Goal: Find specific page/section: Find specific page/section

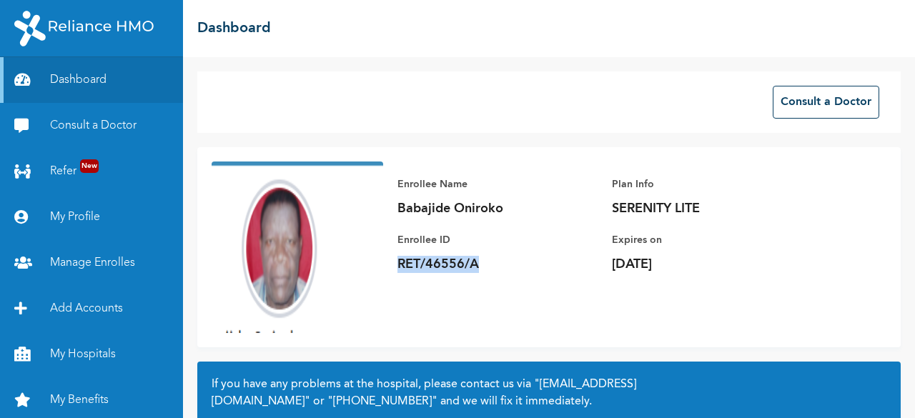
drag, startPoint x: 401, startPoint y: 264, endPoint x: 524, endPoint y: 264, distance: 123.0
click at [524, 264] on p "RET/46556/A" at bounding box center [498, 264] width 200 height 17
copy p "RET/46556/A"
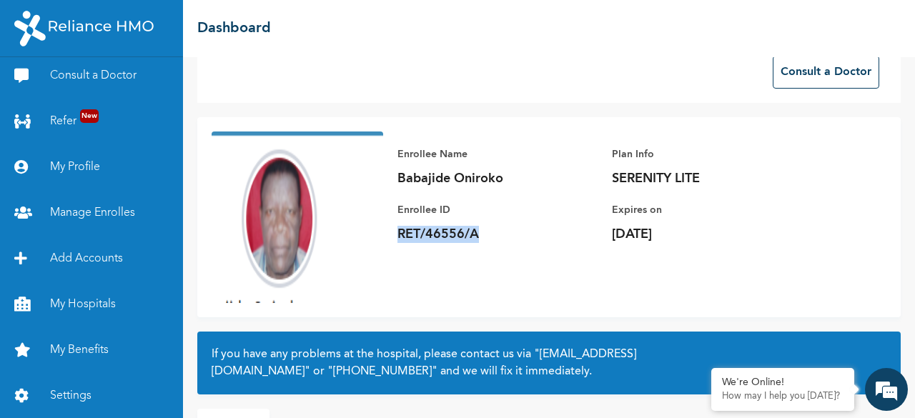
scroll to position [135, 0]
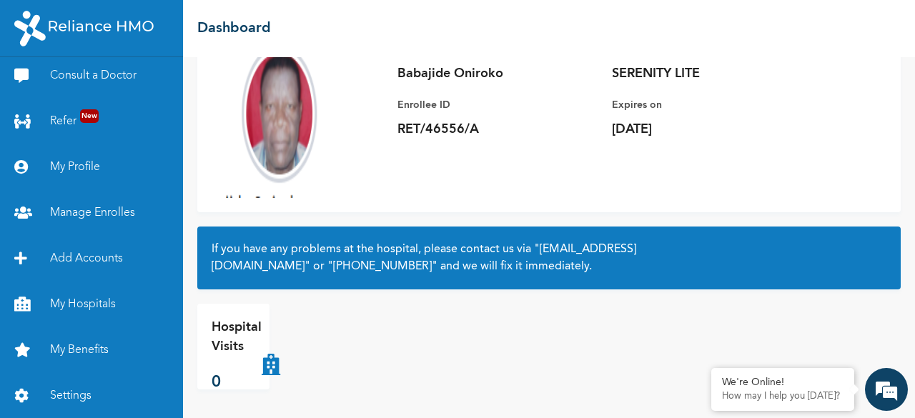
click at [244, 335] on p "Hospital Visits" at bounding box center [237, 337] width 50 height 39
click at [99, 169] on link "My Profile" at bounding box center [91, 167] width 183 height 46
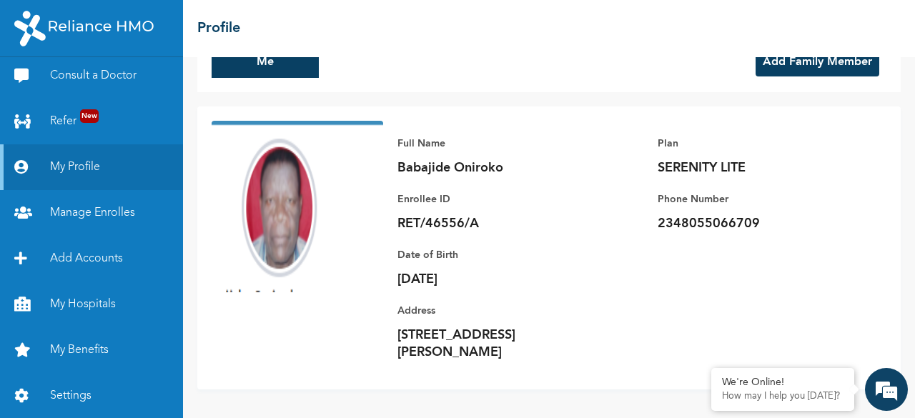
scroll to position [56, 0]
click at [93, 343] on link "My Benefits" at bounding box center [91, 351] width 183 height 46
